Goal: Communication & Community: Connect with others

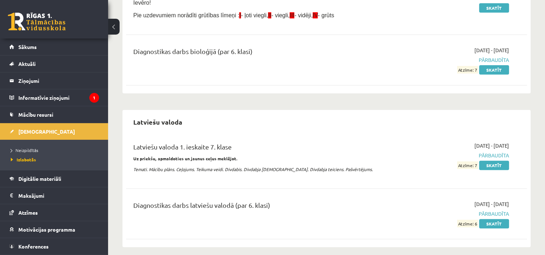
scroll to position [265, 0]
click at [381, 145] on div "Latviešu valoda 1. ieskaite 7. klase Uz priekšu, apmaldoties un jaunus ceļus me…" at bounding box center [256, 158] width 257 height 35
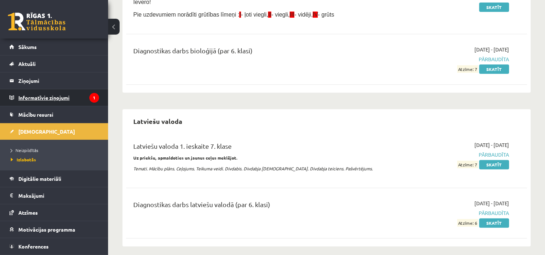
click at [77, 100] on legend "Informatīvie ziņojumi 1" at bounding box center [58, 97] width 81 height 17
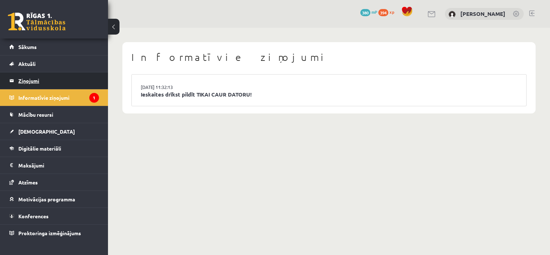
click at [77, 81] on legend "Ziņojumi 0" at bounding box center [58, 80] width 81 height 17
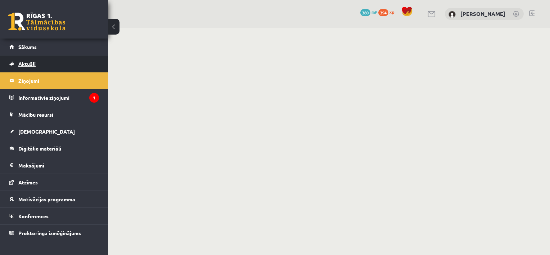
click at [80, 61] on link "Aktuāli" at bounding box center [54, 63] width 90 height 17
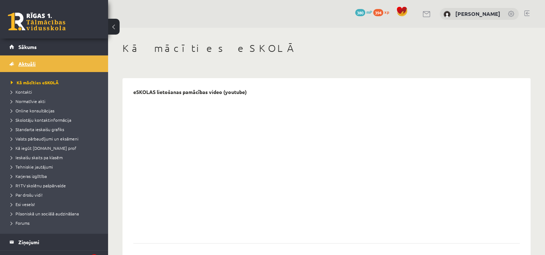
click at [64, 57] on link "Aktuāli" at bounding box center [54, 63] width 90 height 17
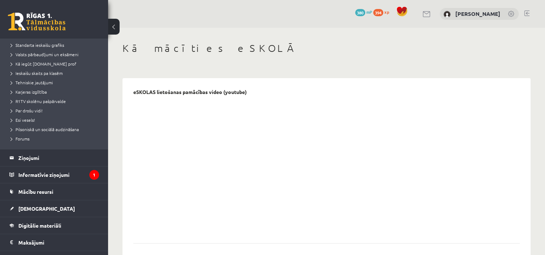
scroll to position [85, 0]
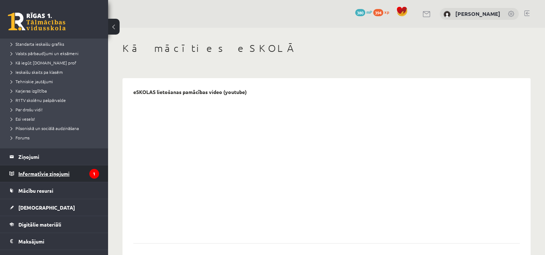
click at [67, 171] on legend "Informatīvie ziņojumi 1" at bounding box center [58, 173] width 81 height 17
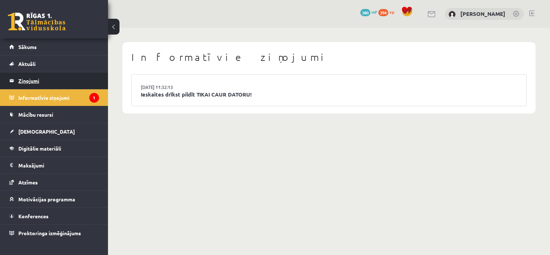
click at [72, 83] on legend "Ziņojumi 0" at bounding box center [58, 80] width 81 height 17
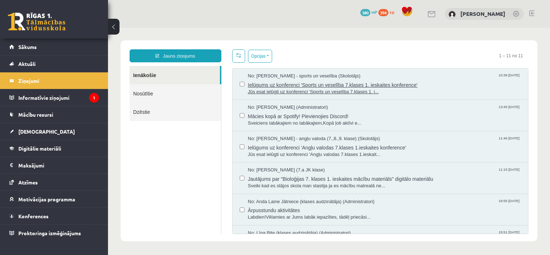
click at [392, 85] on span "Ielūgums uz konferenci 'Sports un veselība 7.klases 1. ieskaites konference'" at bounding box center [384, 84] width 273 height 9
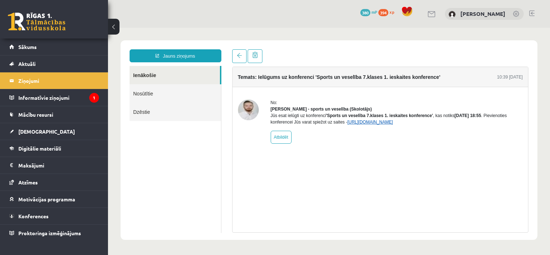
click at [357, 125] on link "[URL][DOMAIN_NAME]" at bounding box center [370, 122] width 46 height 5
